Goal: Find specific page/section: Find specific page/section

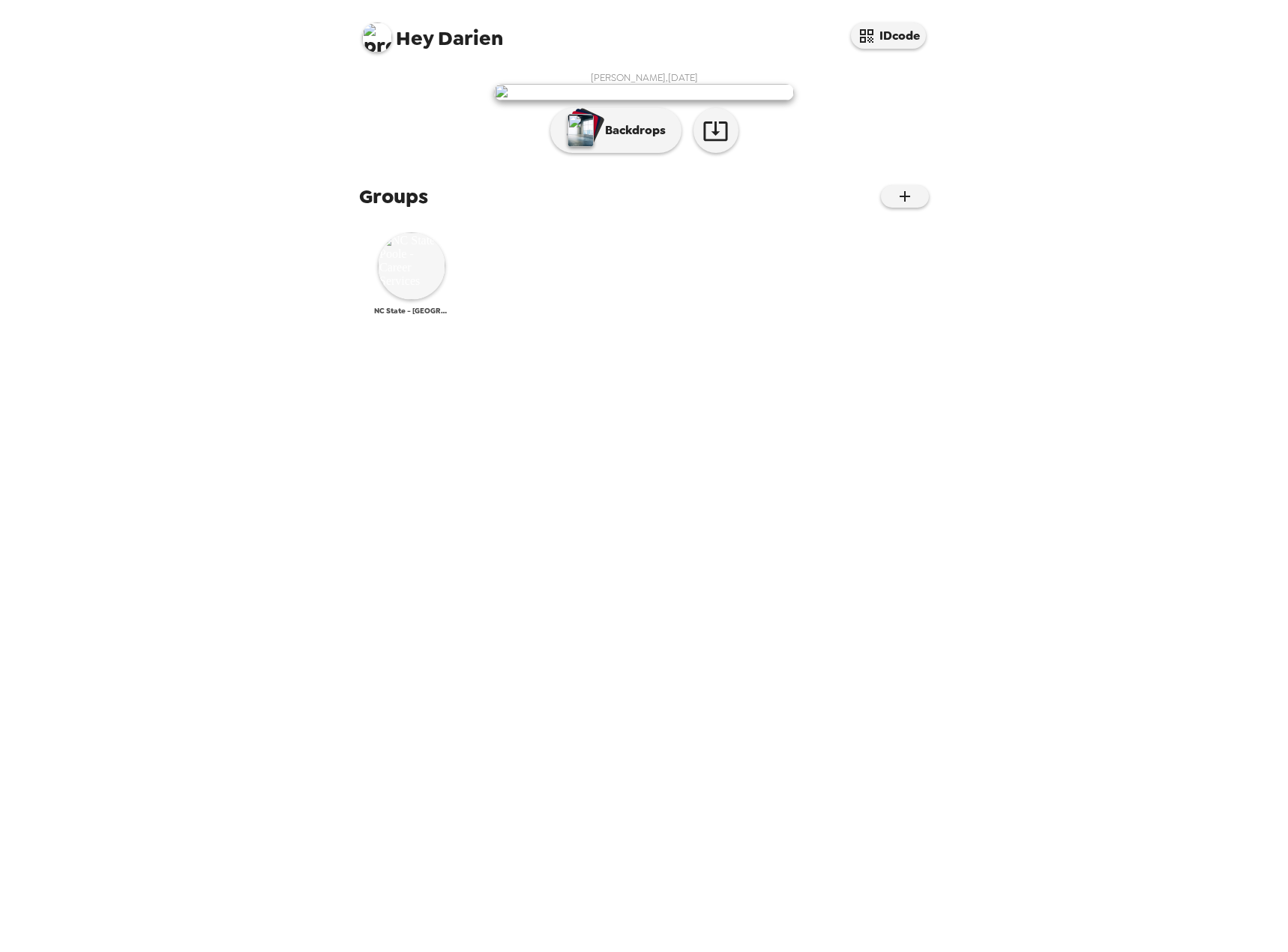
click at [407, 300] on img at bounding box center [412, 266] width 67 height 67
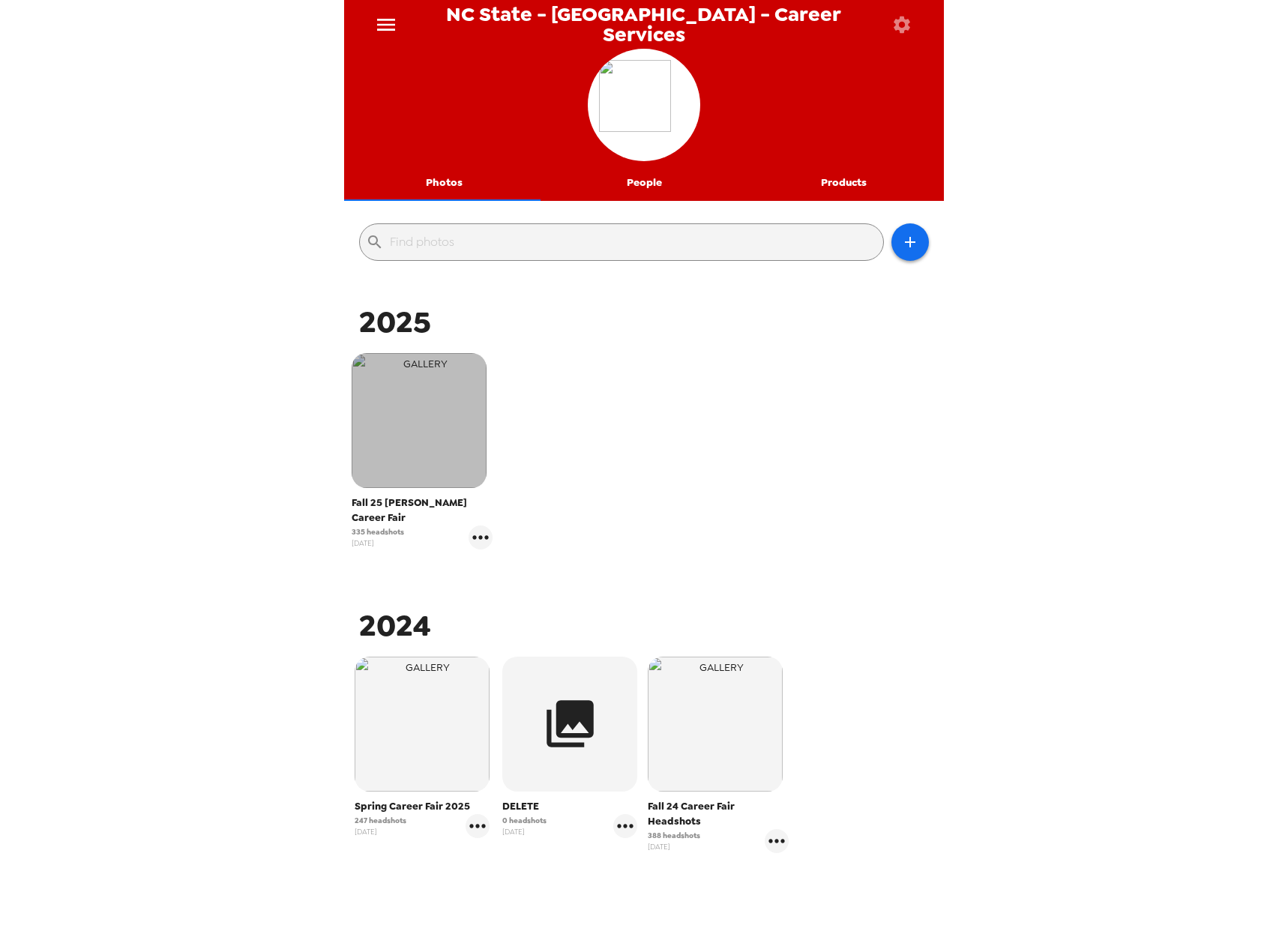
click at [397, 411] on img "button" at bounding box center [419, 421] width 135 height 135
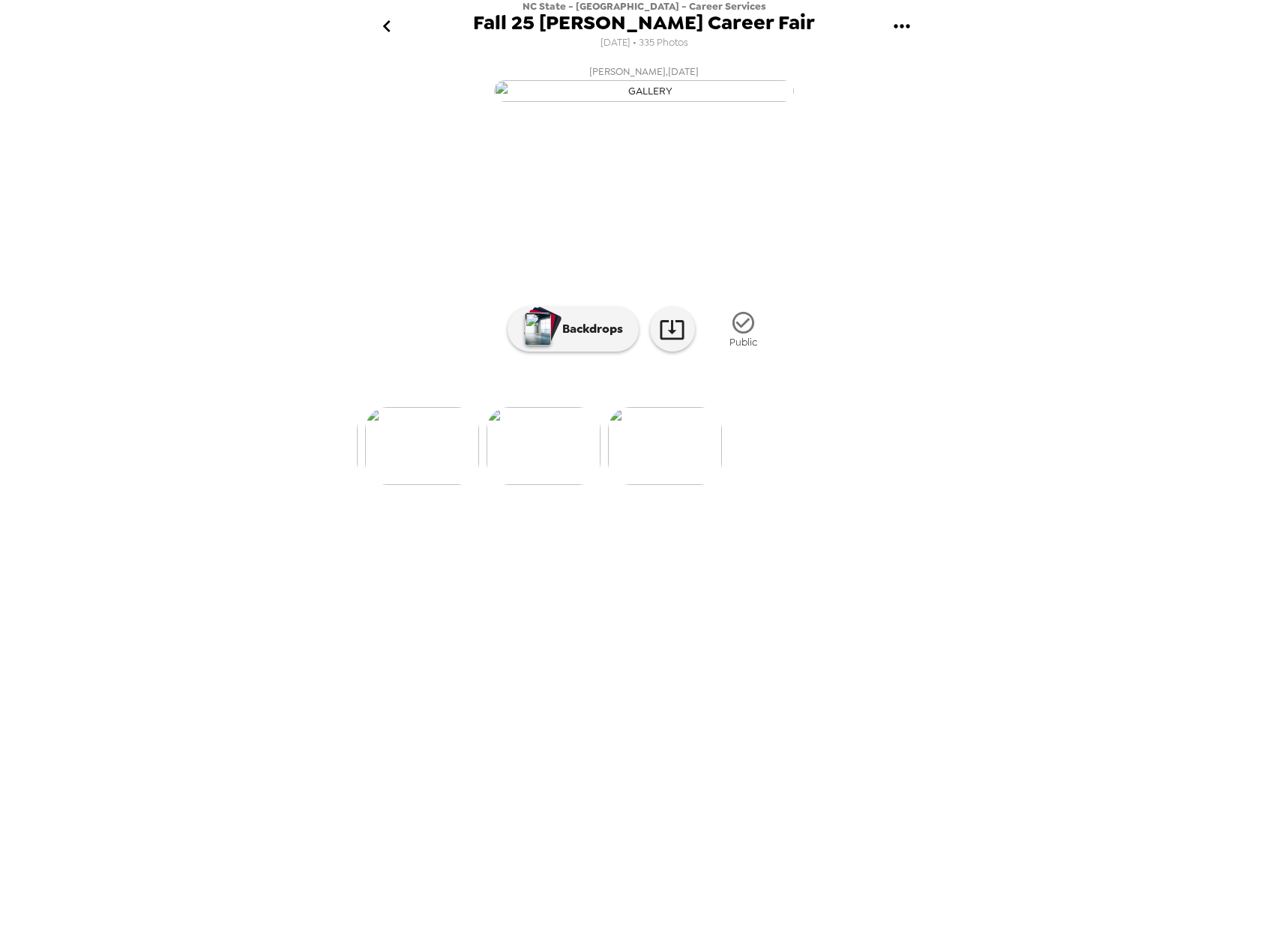
scroll to position [0, 40567]
click at [384, 20] on icon "go back" at bounding box center [387, 26] width 24 height 24
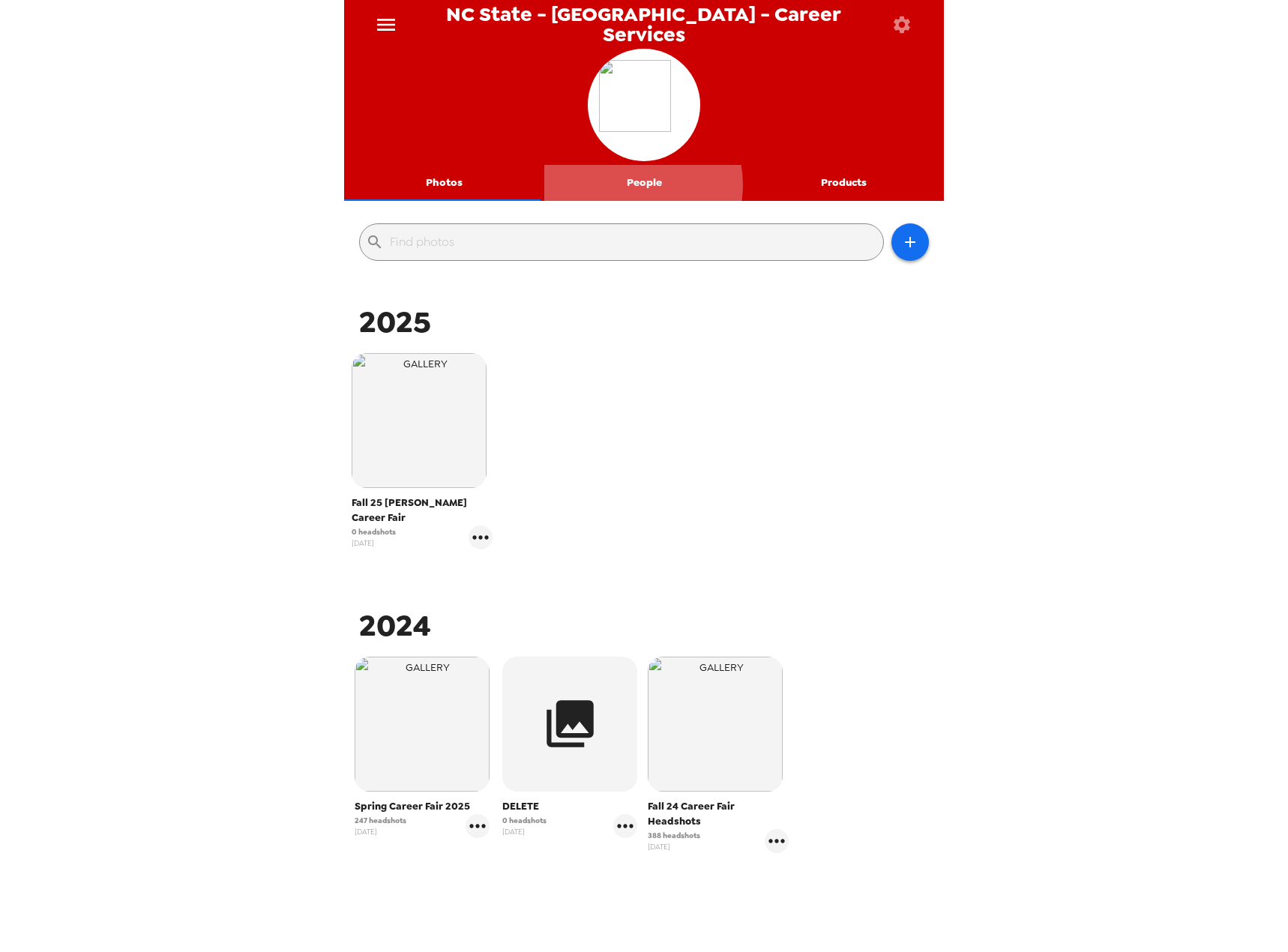
click at [630, 184] on button "People" at bounding box center [644, 183] width 200 height 36
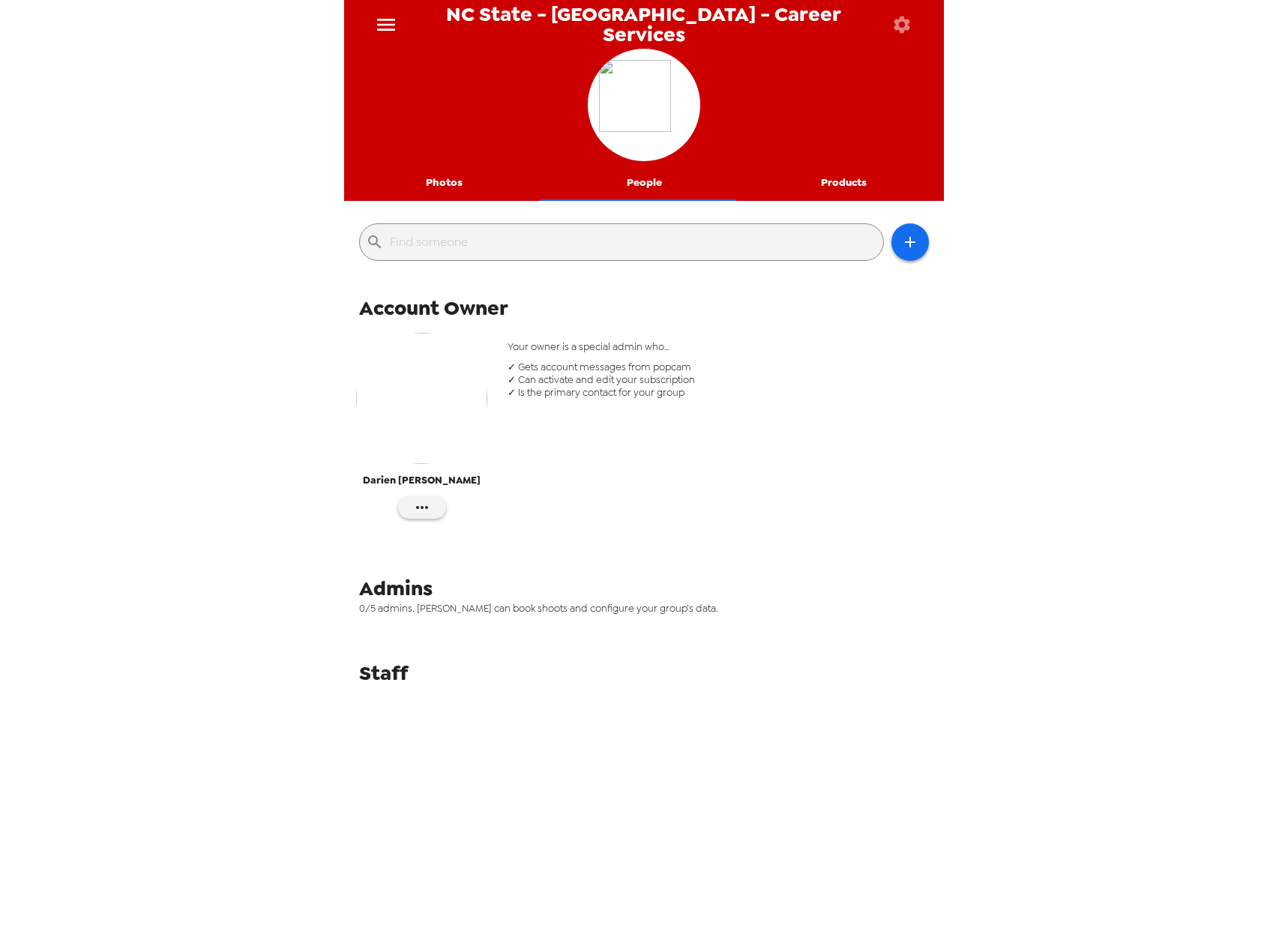
click at [454, 170] on button "Photos" at bounding box center [444, 183] width 200 height 36
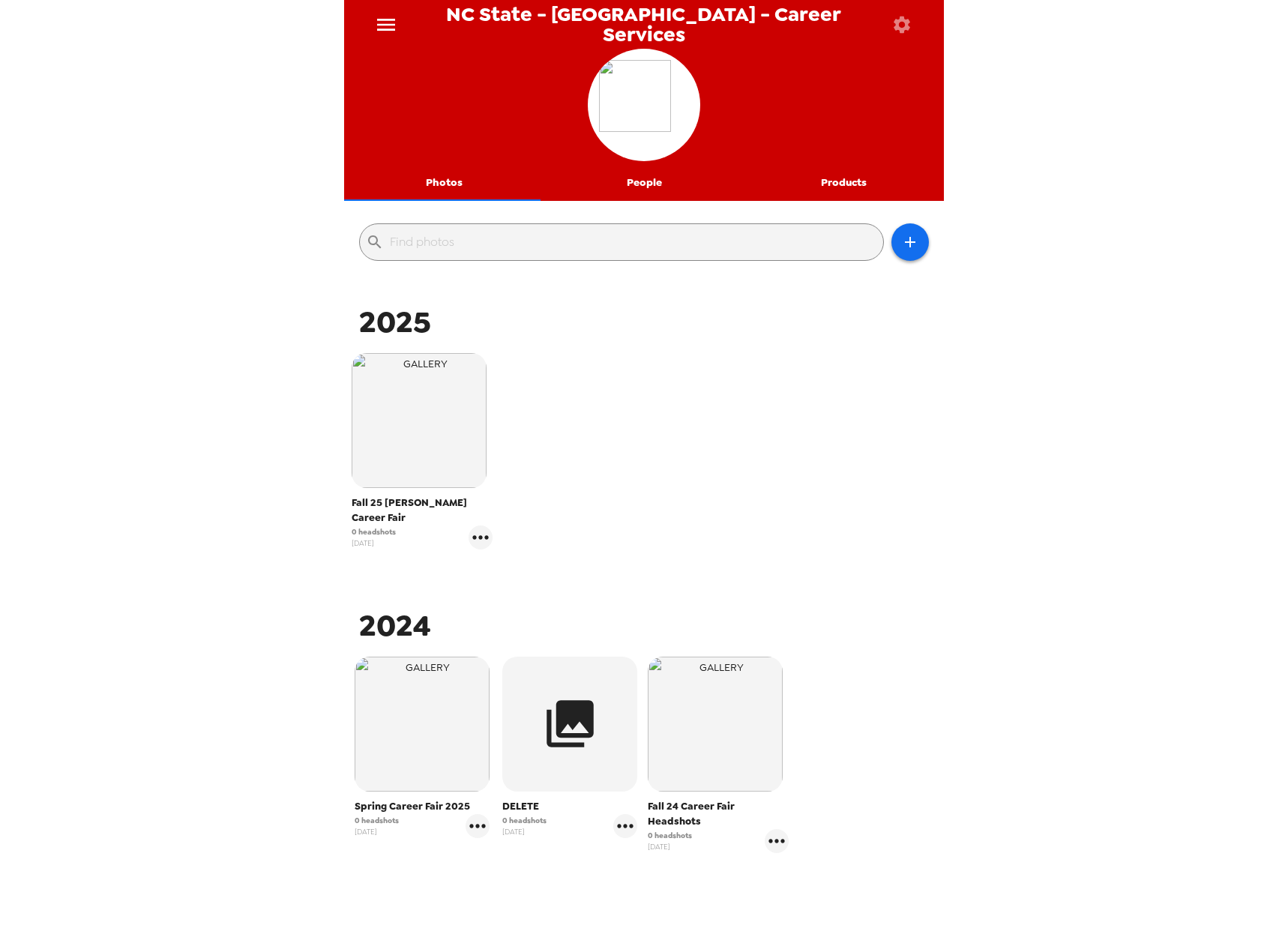
click at [456, 235] on input "text" at bounding box center [633, 242] width 487 height 24
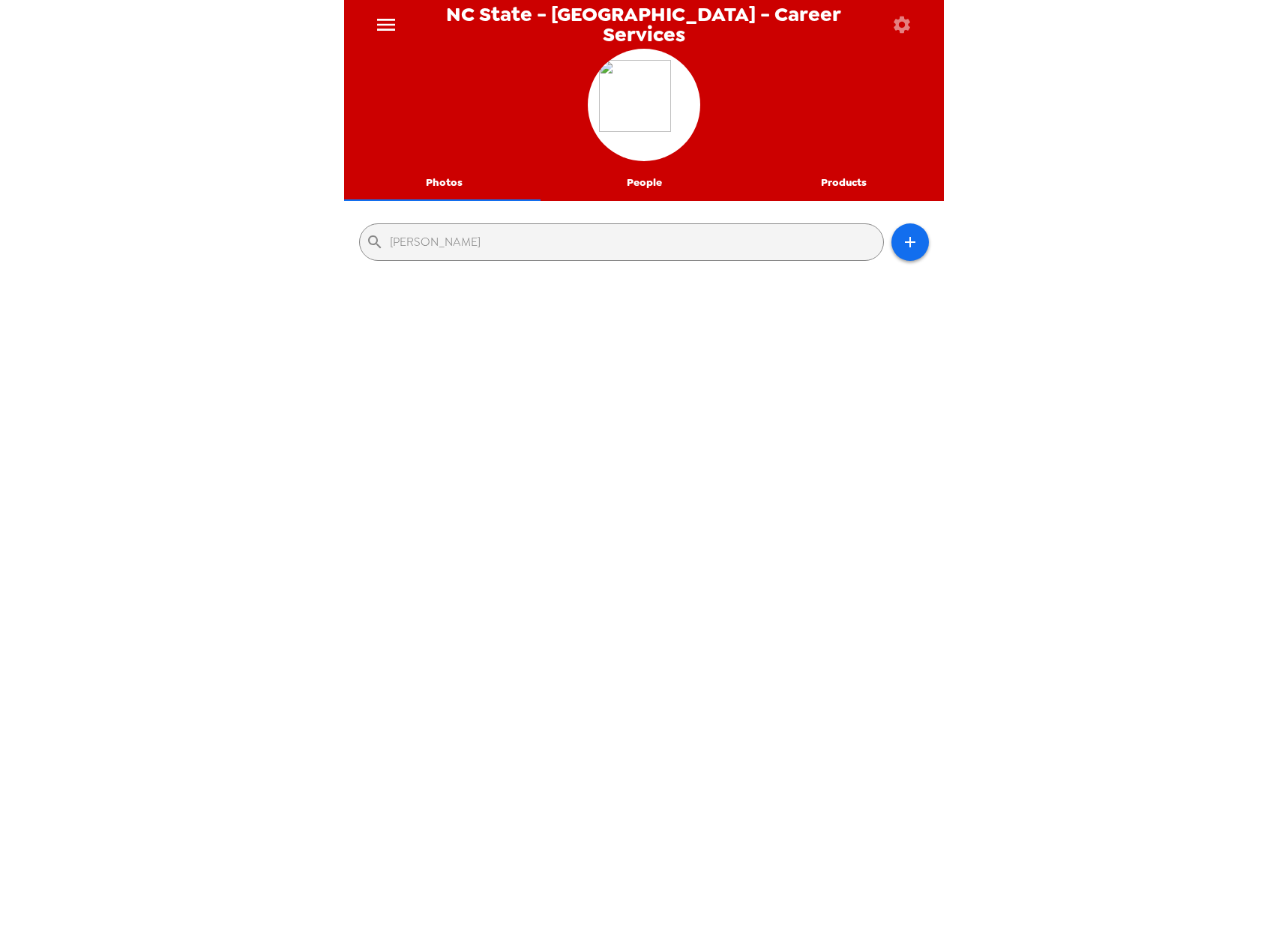
type input "[PERSON_NAME]"
click at [442, 174] on button "Photos" at bounding box center [444, 183] width 200 height 36
click at [505, 225] on div "​ [PERSON_NAME]" at bounding box center [621, 242] width 525 height 37
click at [501, 235] on input "[PERSON_NAME]" at bounding box center [633, 242] width 487 height 24
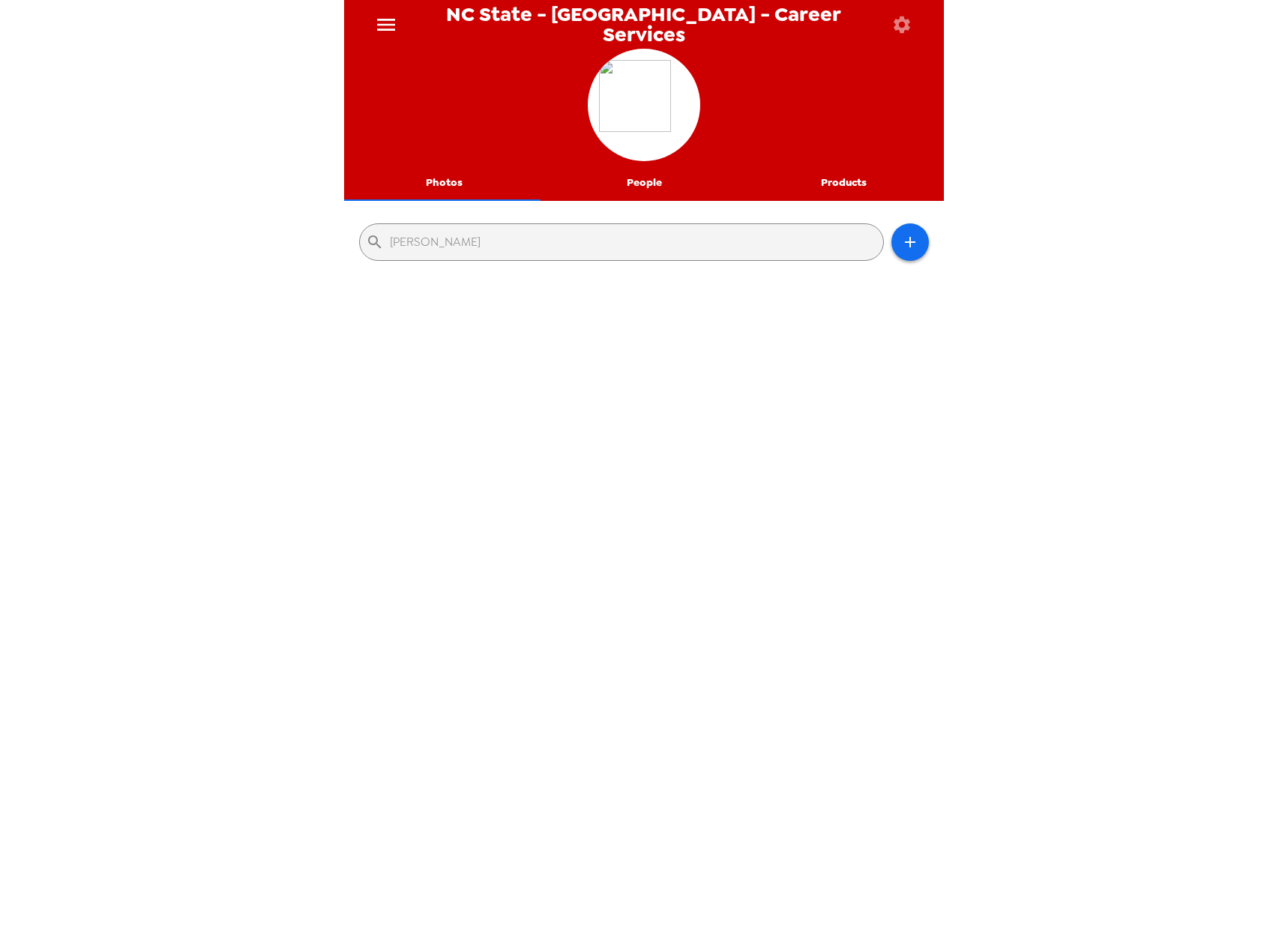
click at [501, 235] on input "[PERSON_NAME]" at bounding box center [633, 242] width 487 height 24
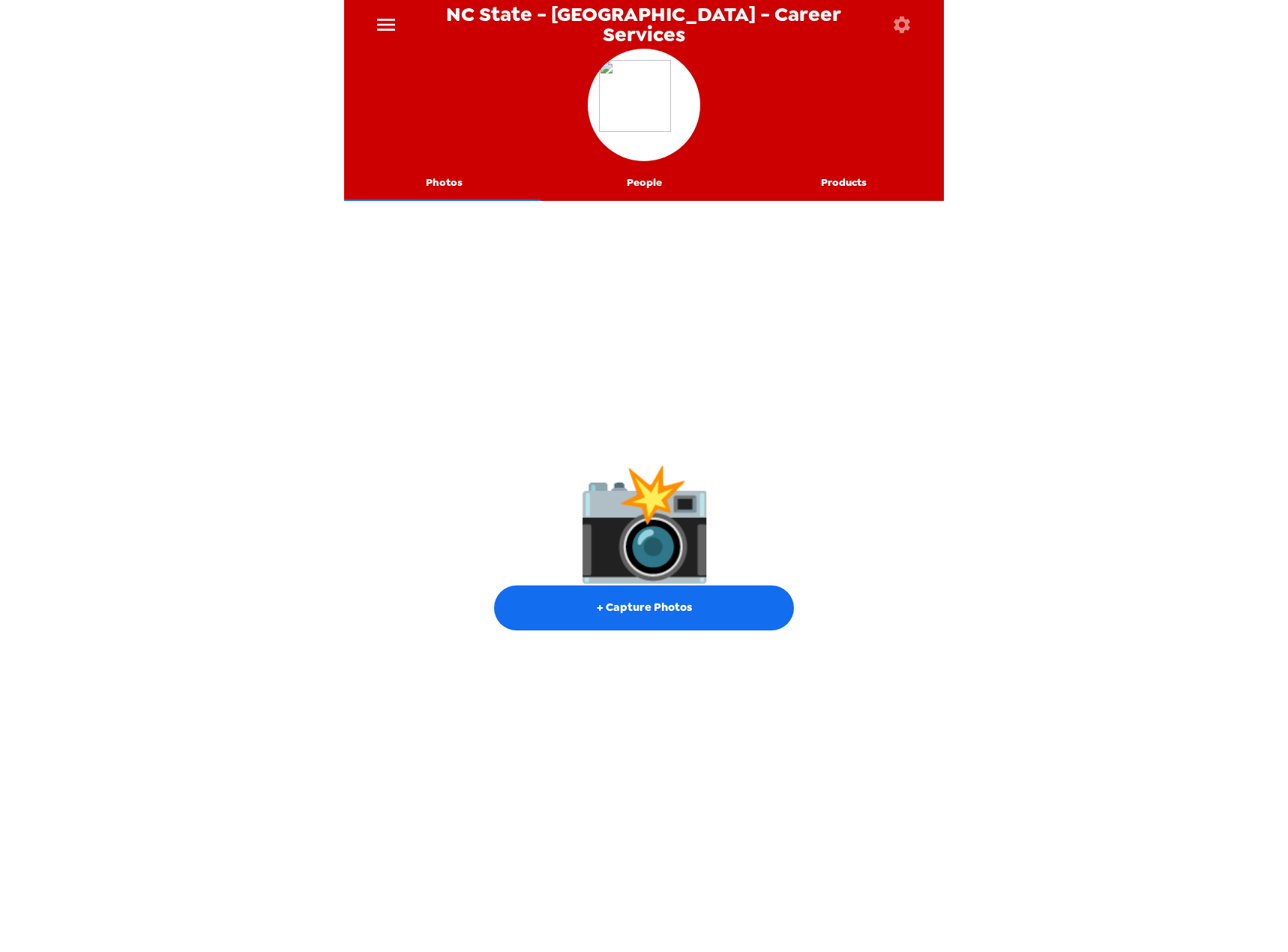
click at [480, 174] on button "Photos" at bounding box center [444, 183] width 200 height 36
click at [443, 76] on div at bounding box center [644, 107] width 600 height 116
click at [657, 185] on button "People" at bounding box center [644, 183] width 200 height 36
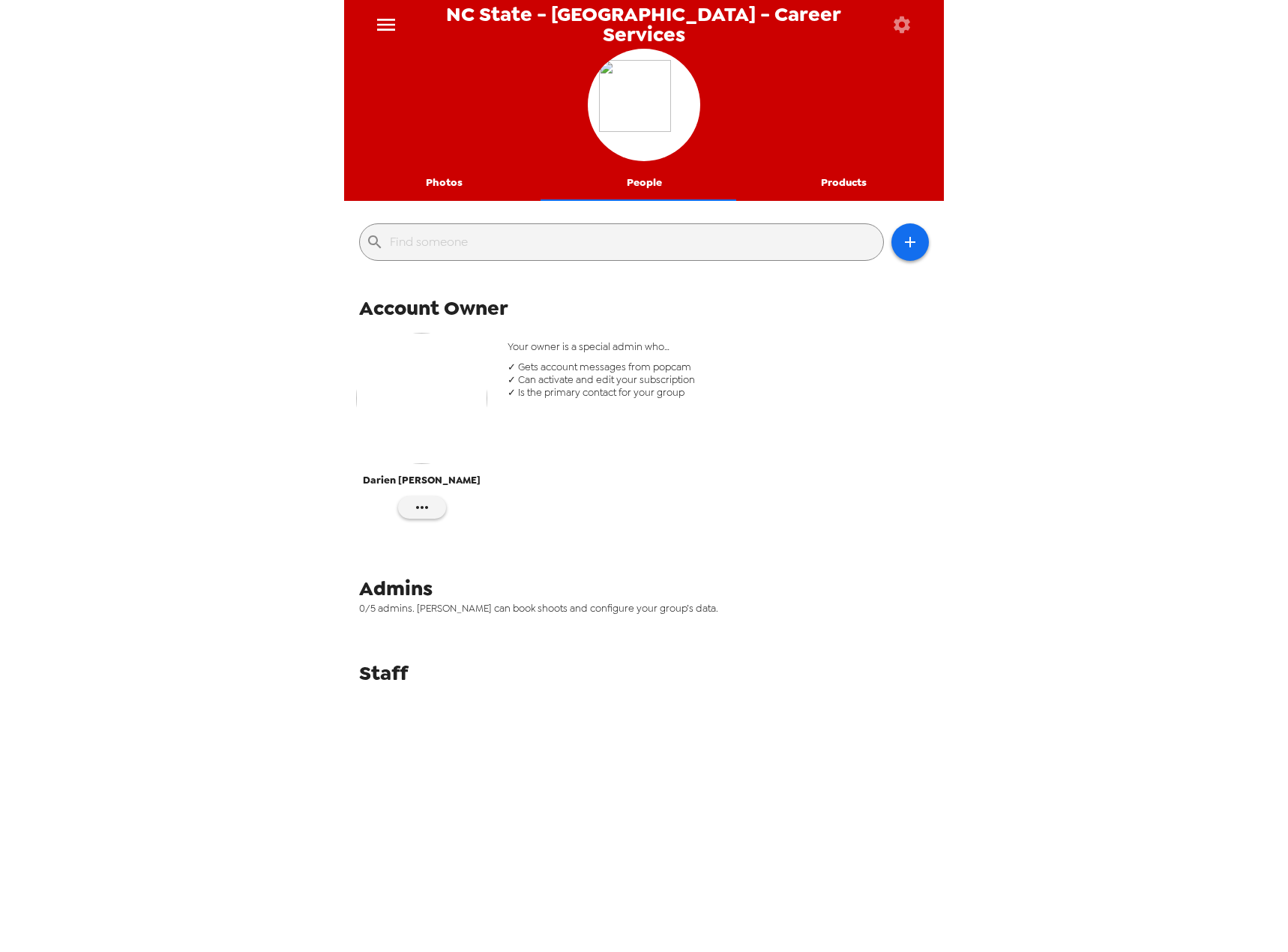
click at [465, 178] on button "Photos" at bounding box center [444, 183] width 200 height 36
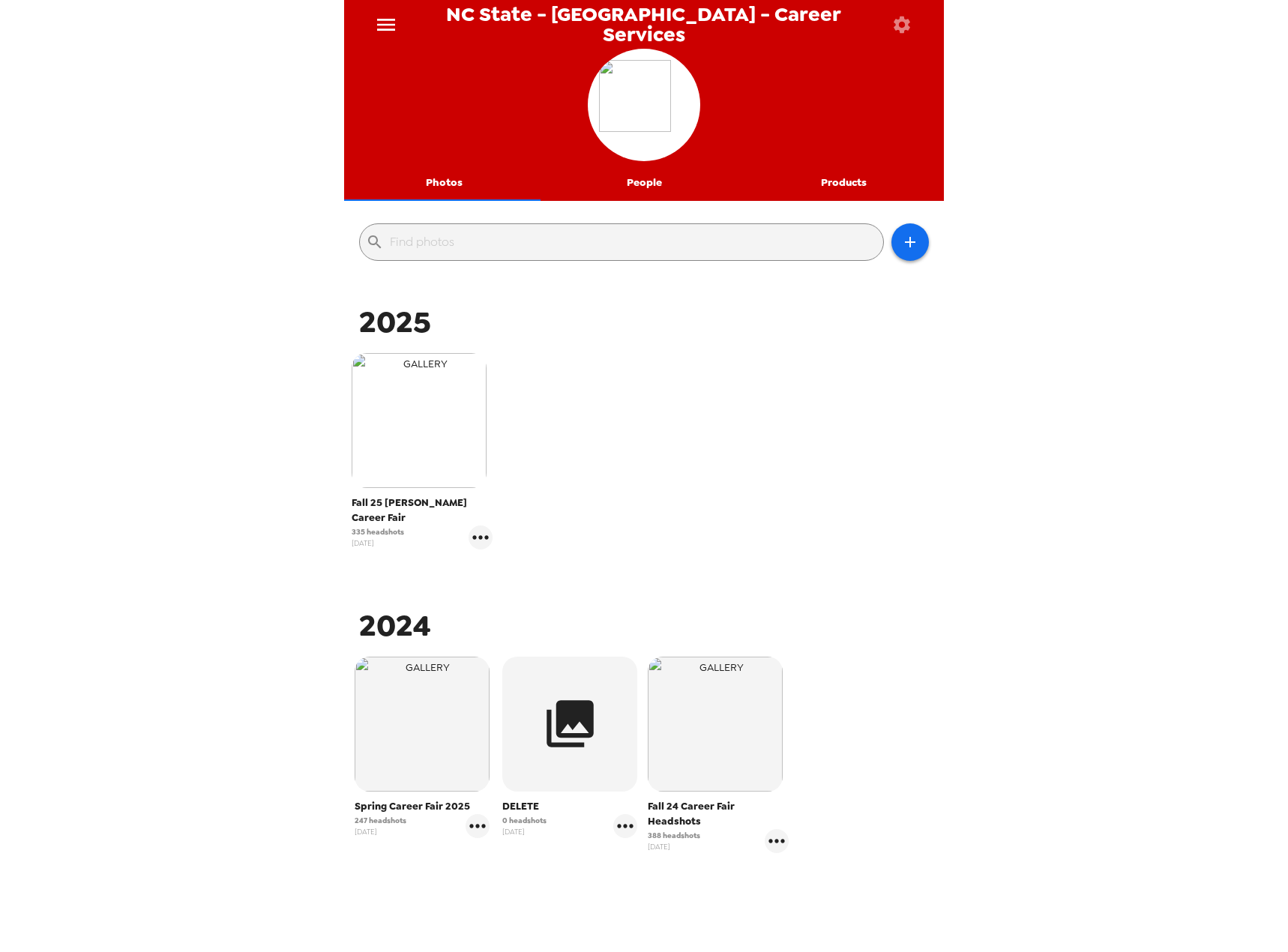
click at [430, 380] on img "button" at bounding box center [419, 421] width 135 height 135
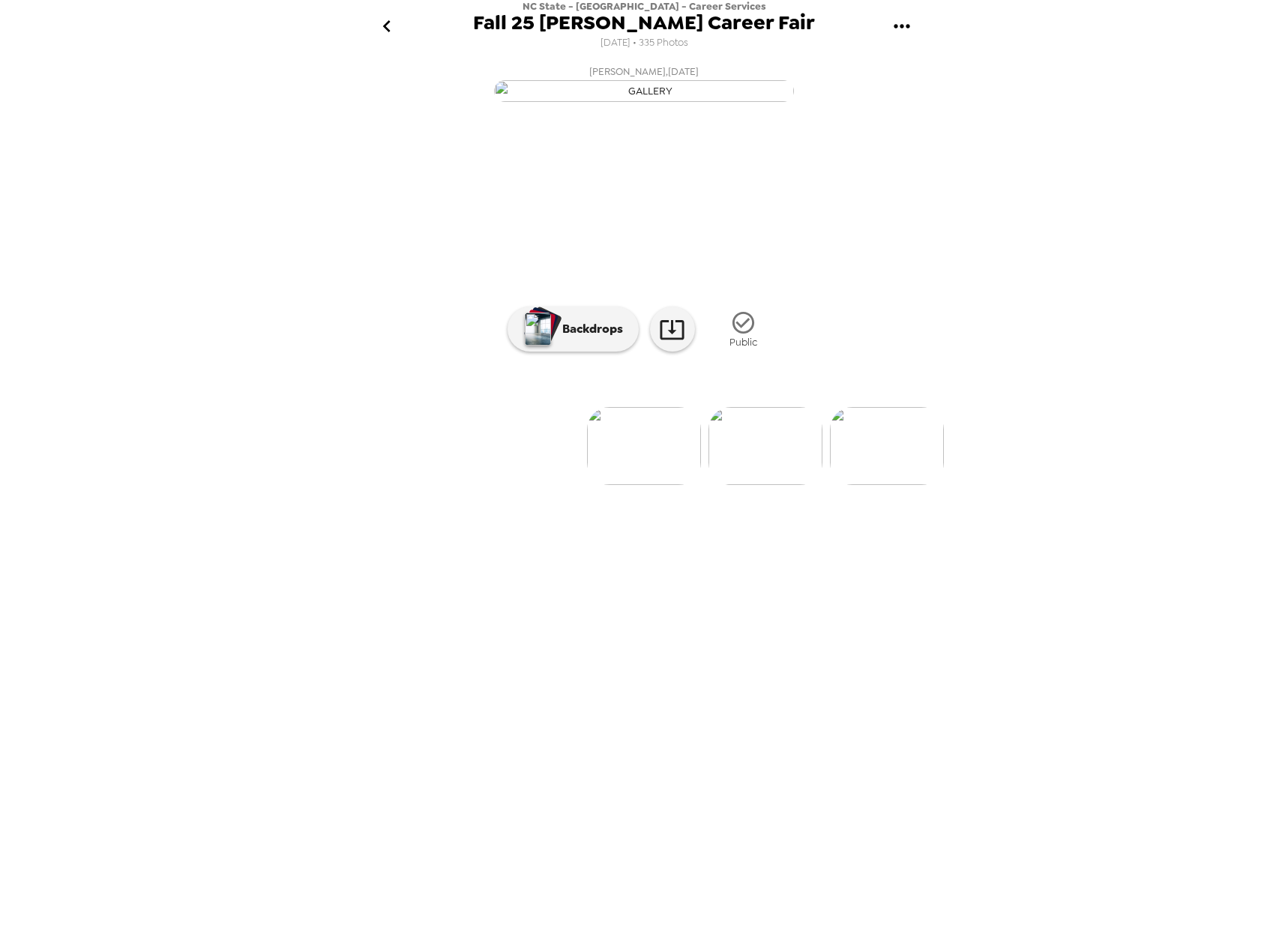
click at [890, 24] on icon "gallery menu" at bounding box center [901, 26] width 24 height 24
click at [787, 132] on div at bounding box center [644, 476] width 1288 height 952
click at [945, 642] on div "NC State - [GEOGRAPHIC_DATA] - Career Services Fall 25 [PERSON_NAME] Career Fai…" at bounding box center [644, 476] width 1288 height 952
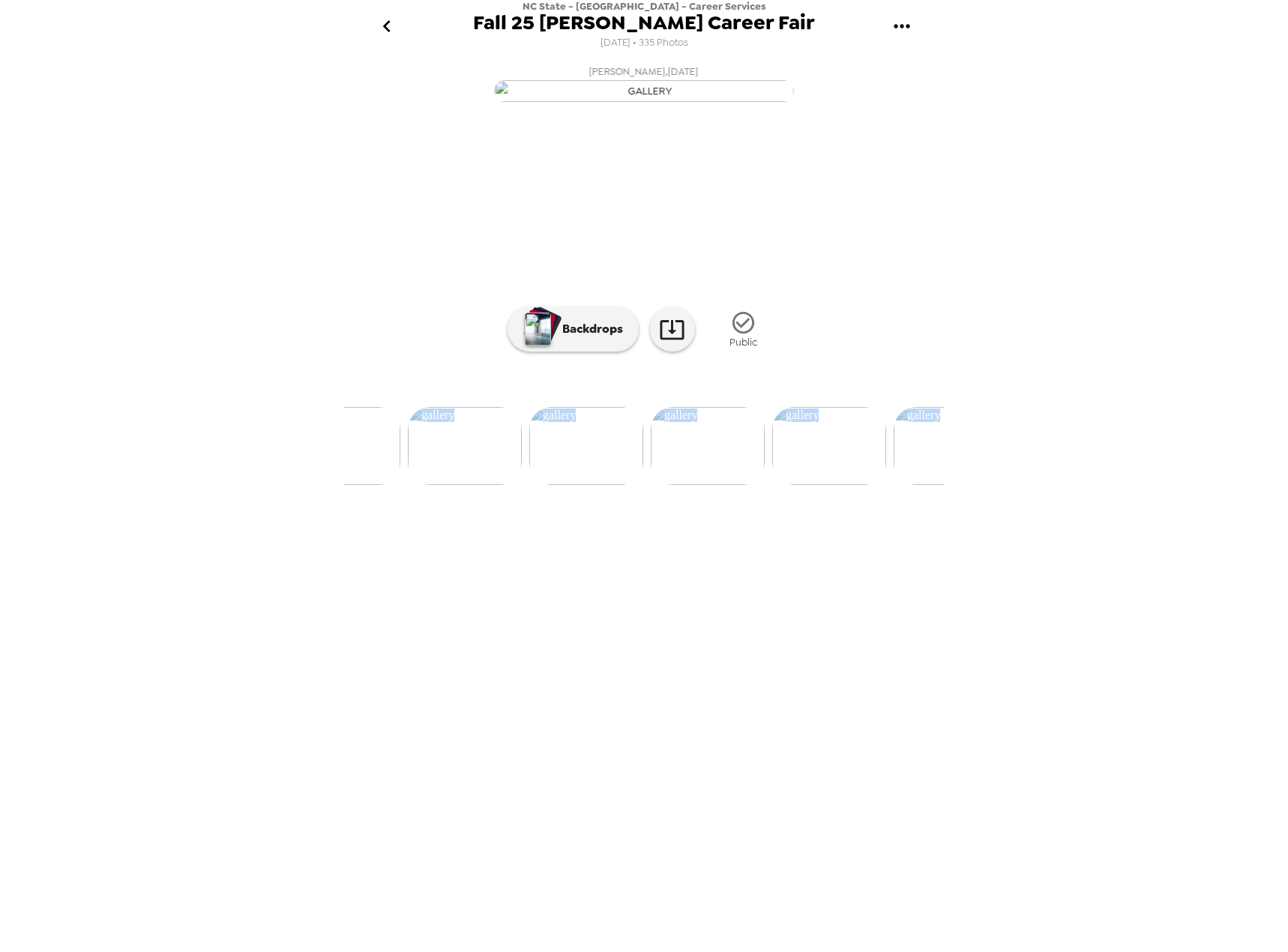
click at [945, 648] on div "NC State - [GEOGRAPHIC_DATA] - Career Services Fall 25 [PERSON_NAME] Career Fai…" at bounding box center [644, 476] width 1288 height 952
click at [944, 648] on div "NC State - [GEOGRAPHIC_DATA] - Career Services Fall 25 [PERSON_NAME] Career Fai…" at bounding box center [644, 476] width 1288 height 952
